Goal: Download file/media

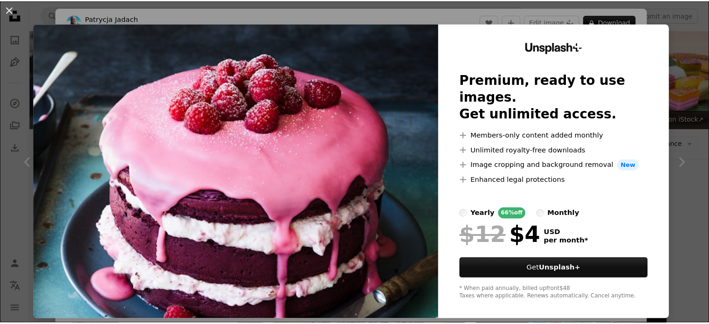
scroll to position [1818, 0]
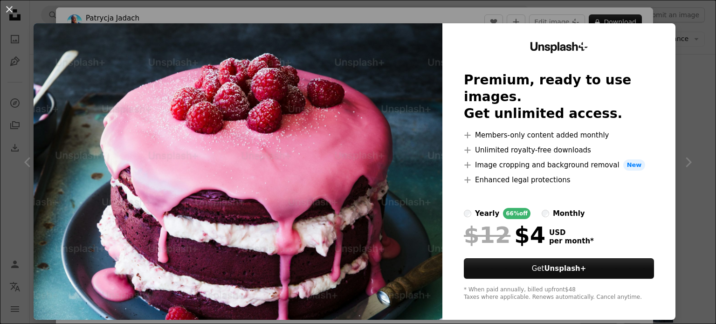
click at [693, 72] on div "An X shape Unsplash+ Premium, ready to use images. Get unlimited access. A plus…" at bounding box center [358, 162] width 716 height 324
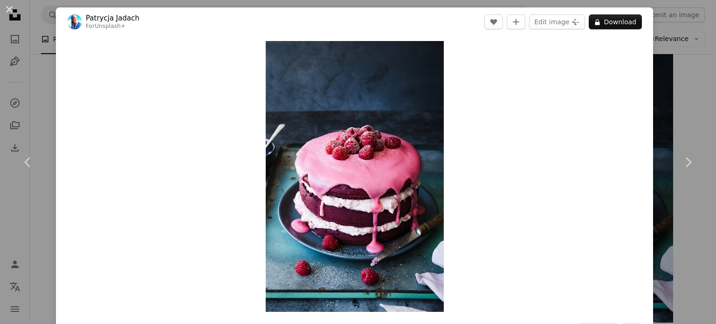
click at [671, 68] on div "An X shape Chevron left Chevron right [PERSON_NAME] For Unsplash+ A heart A plu…" at bounding box center [358, 162] width 716 height 324
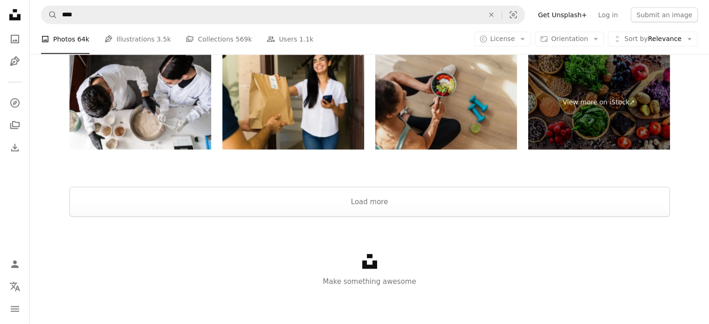
scroll to position [2241, 0]
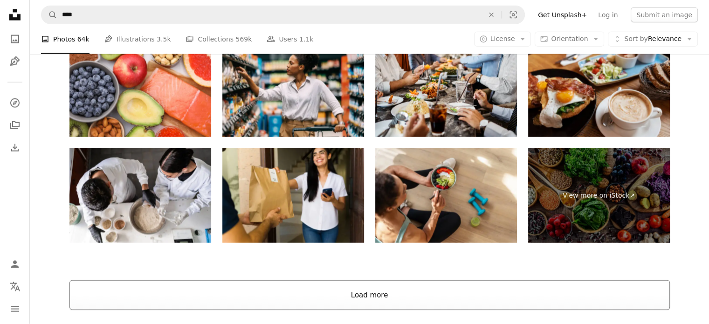
click at [387, 298] on button "Load more" at bounding box center [369, 295] width 600 height 30
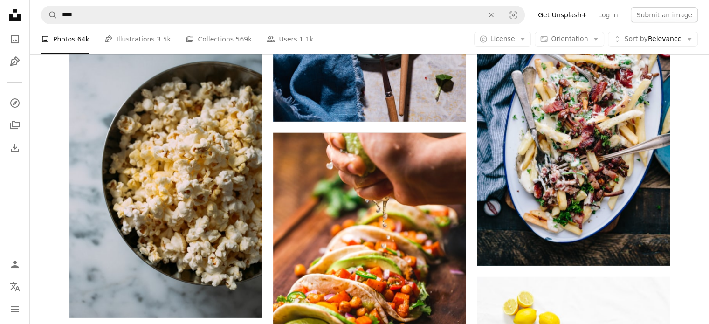
scroll to position [3453, 0]
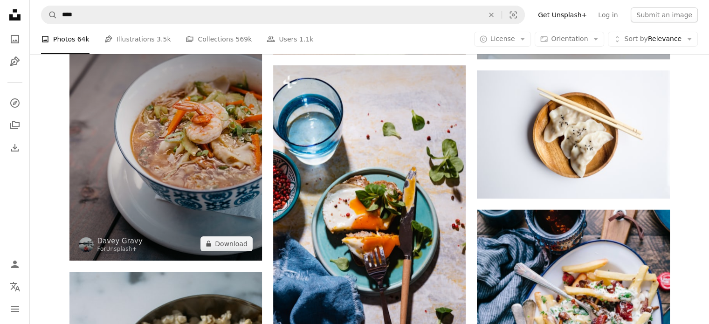
click at [185, 162] on img at bounding box center [165, 140] width 192 height 241
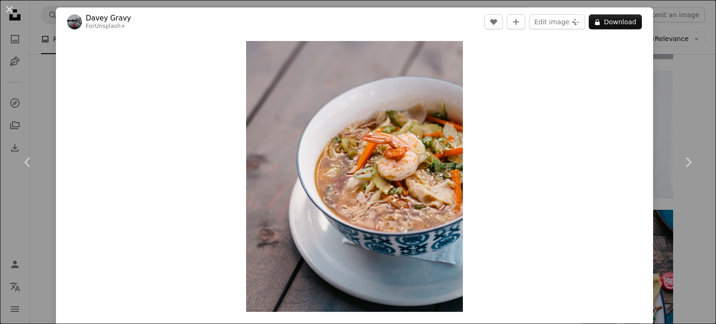
click at [677, 106] on div "An X shape Chevron left Chevron right Davey Gravy For Unsplash+ A heart A plus …" at bounding box center [358, 162] width 716 height 324
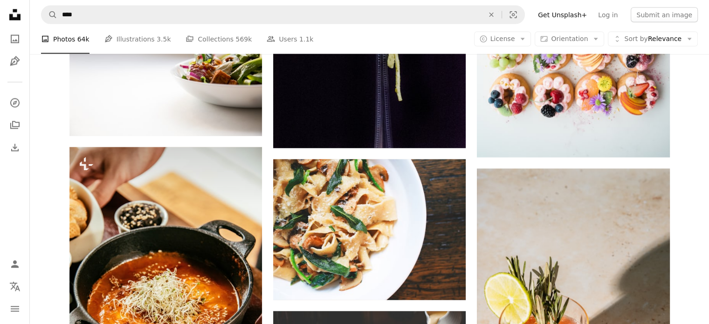
scroll to position [5457, 0]
